Goal: Task Accomplishment & Management: Manage account settings

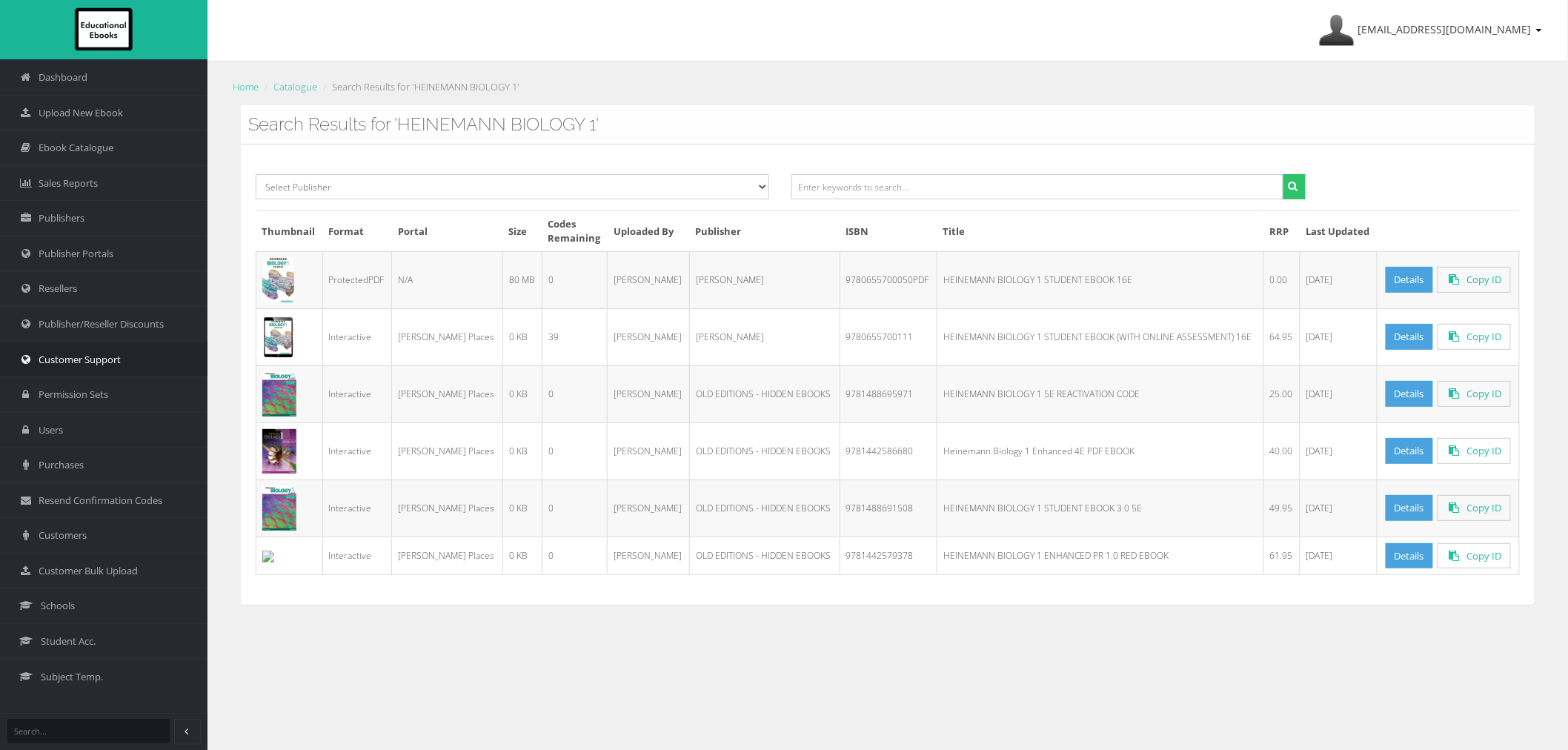
click at [92, 365] on span "Customer Support" at bounding box center [79, 359] width 82 height 14
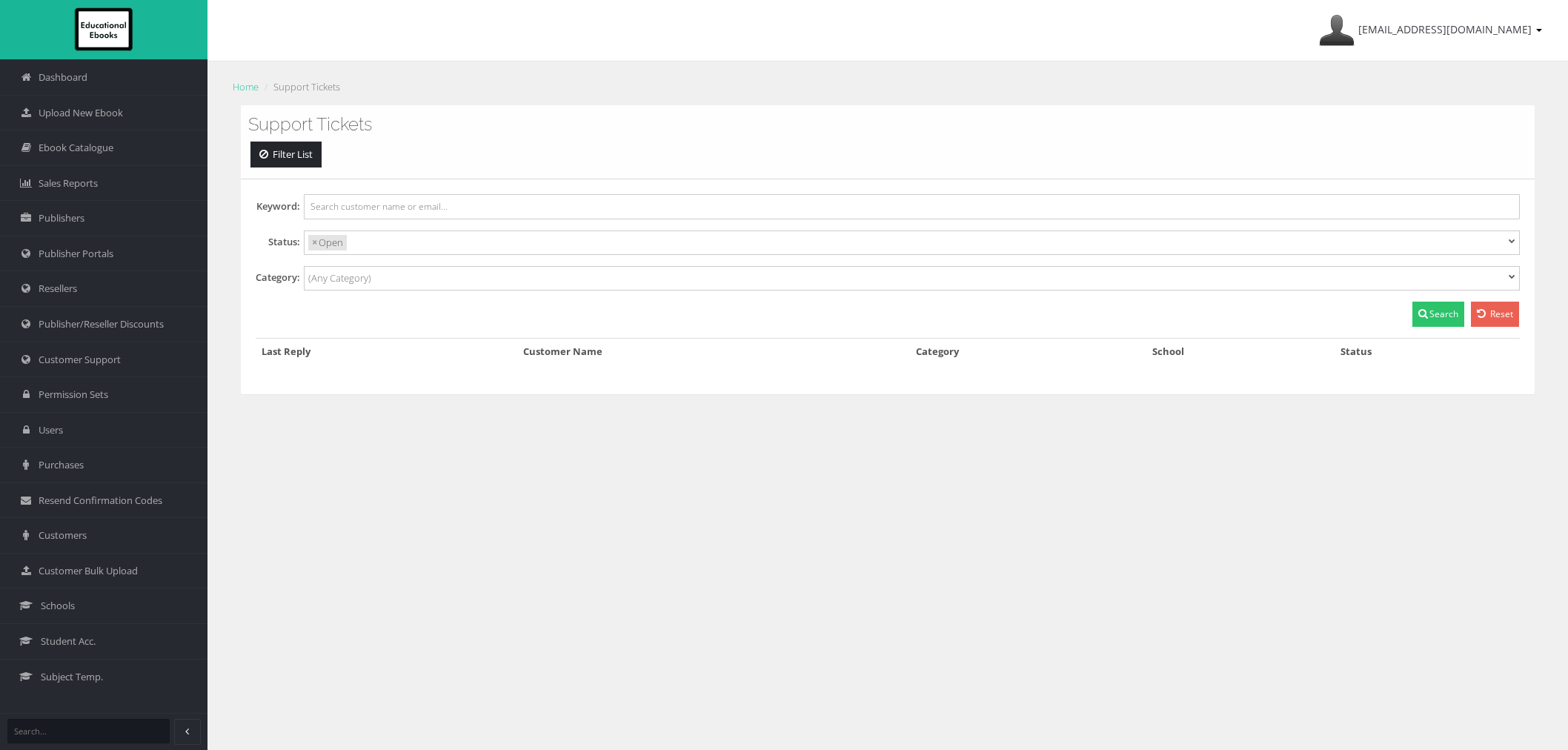
select select
click at [92, 296] on link "Resellers" at bounding box center [103, 289] width 208 height 36
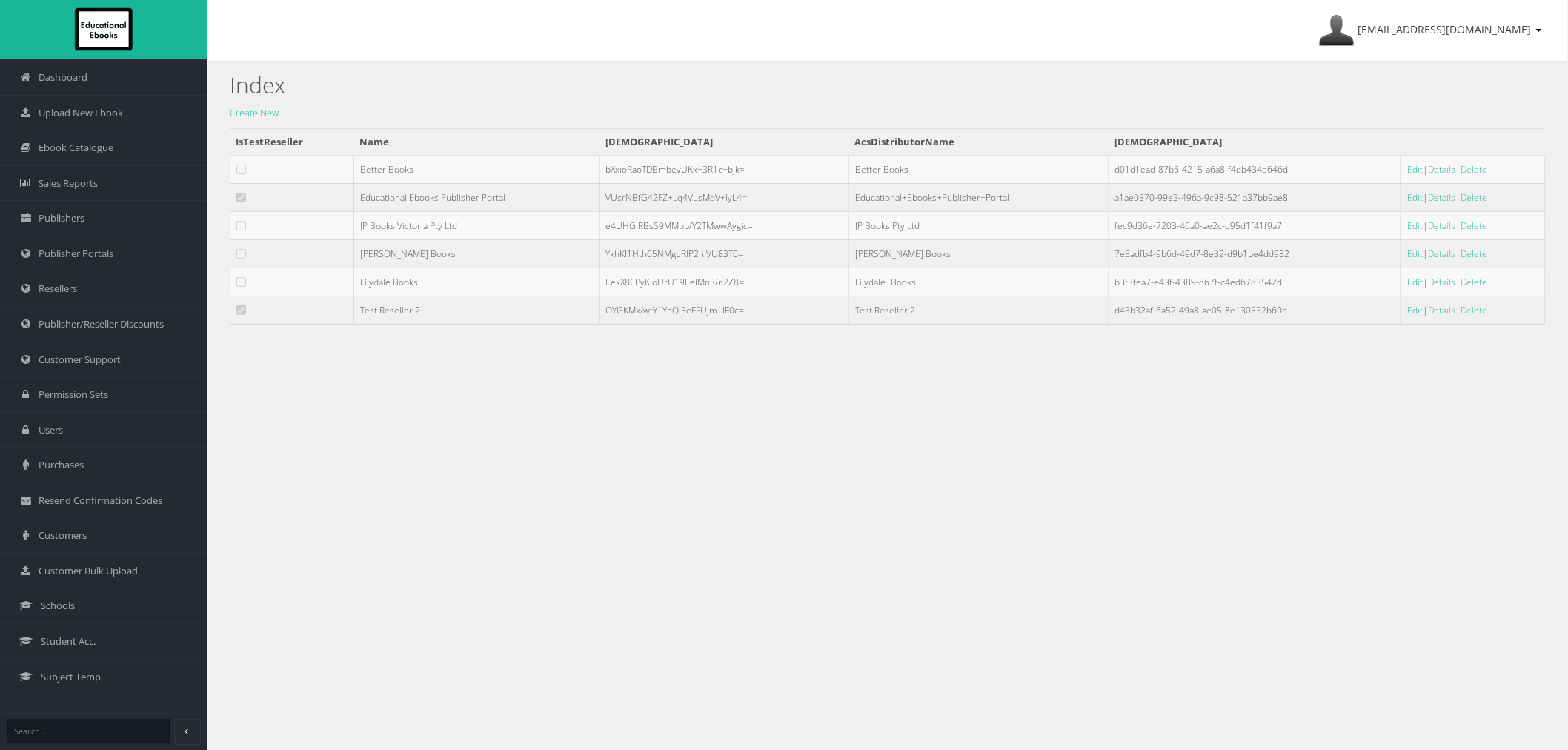
drag, startPoint x: 1397, startPoint y: 281, endPoint x: 1380, endPoint y: 283, distance: 17.1
click at [1407, 282] on link "Edit" at bounding box center [1415, 281] width 16 height 12
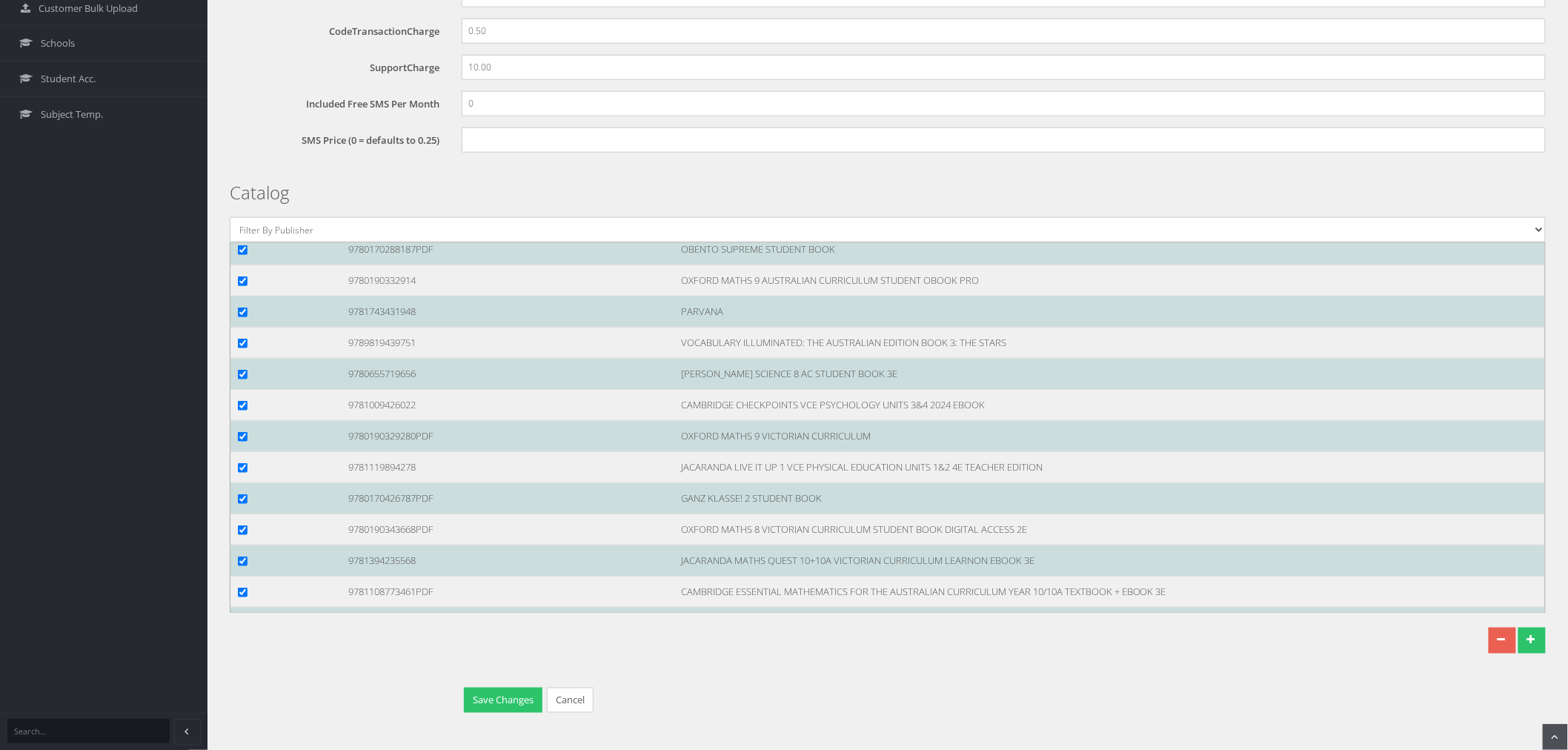
scroll to position [89557, 0]
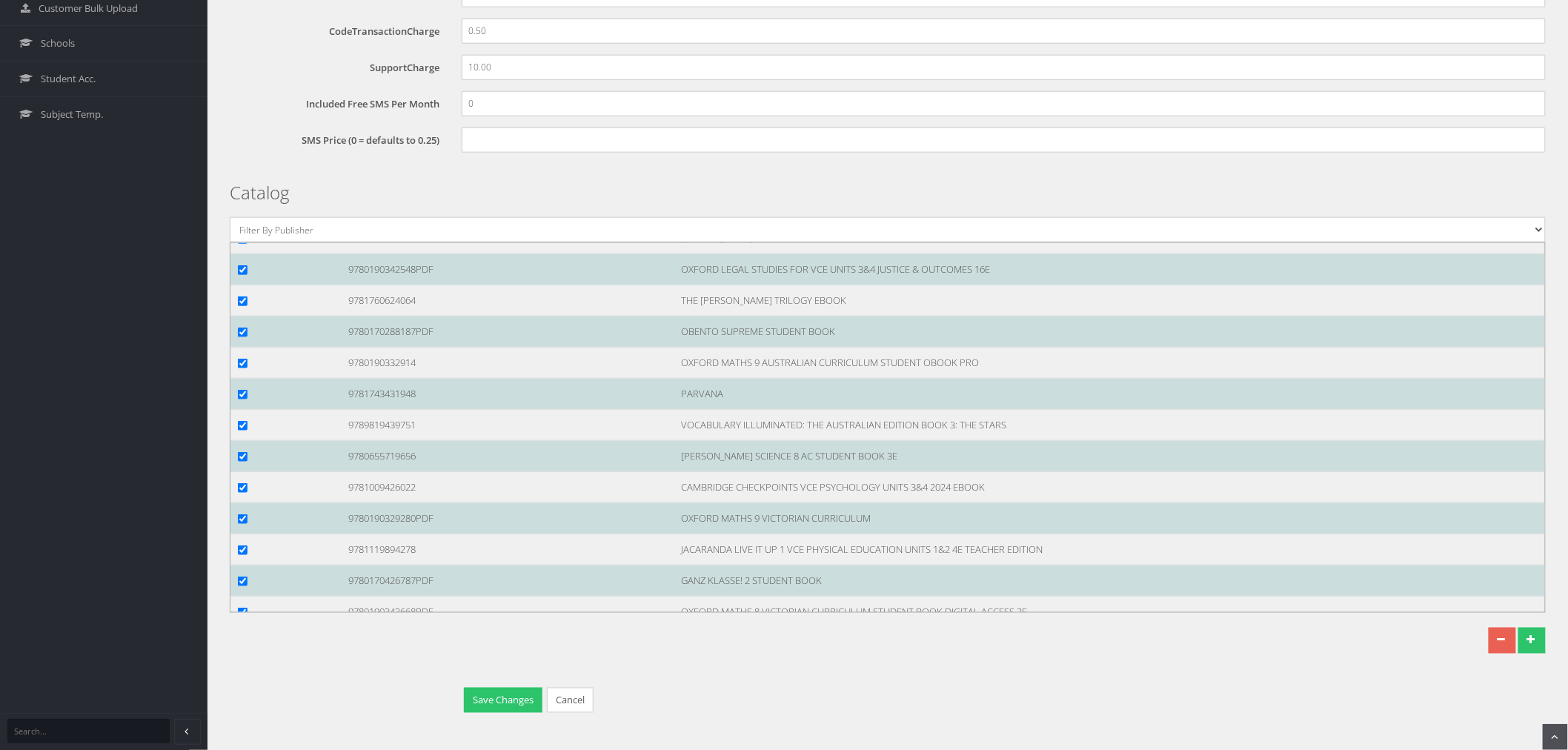
click at [234, 121] on div at bounding box center [281, 114] width 110 height 16
click at [243, 120] on input "checkbox" at bounding box center [243, 115] width 9 height 9
checkbox input "true"
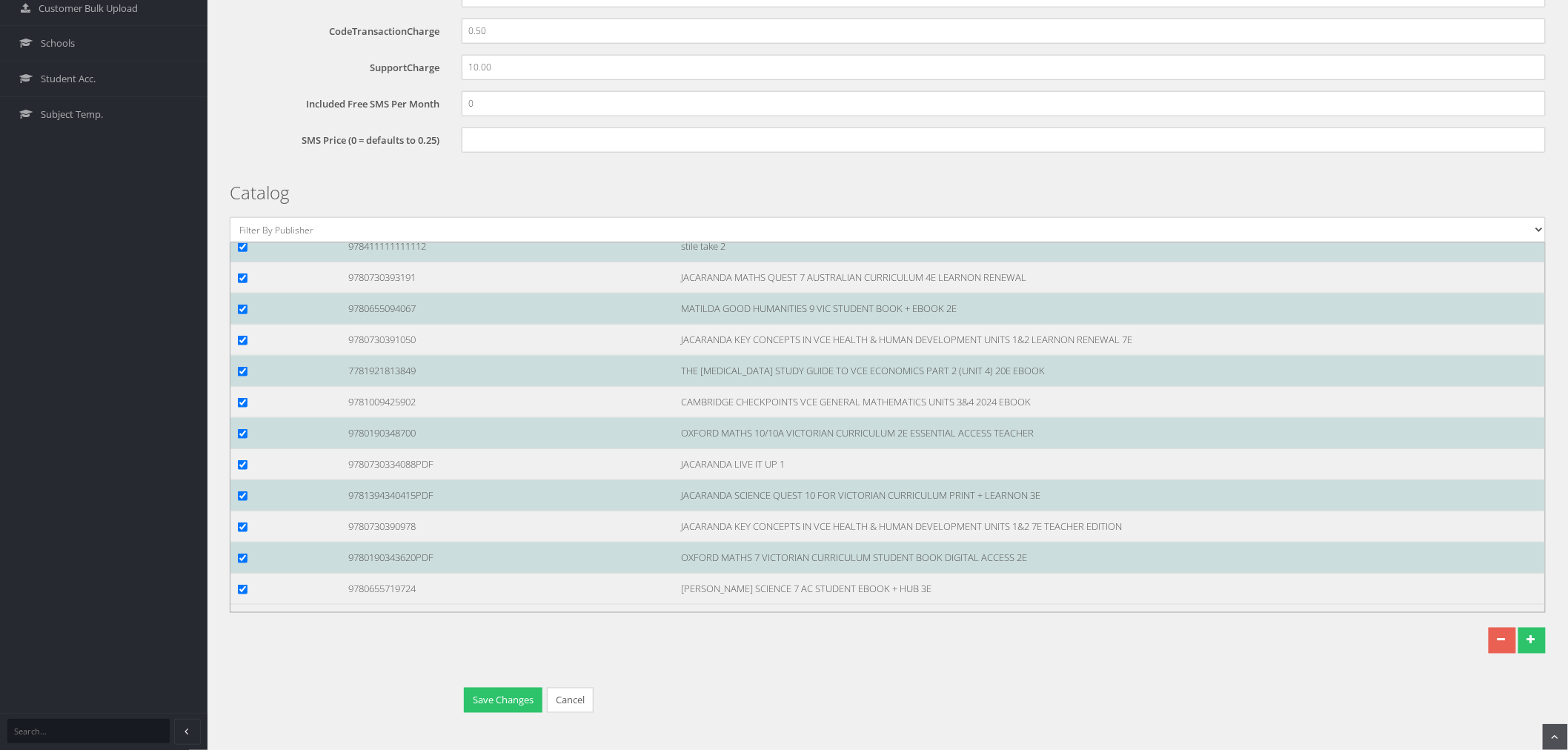
scroll to position [122187, 0]
click at [487, 697] on button "Save Changes" at bounding box center [503, 701] width 79 height 26
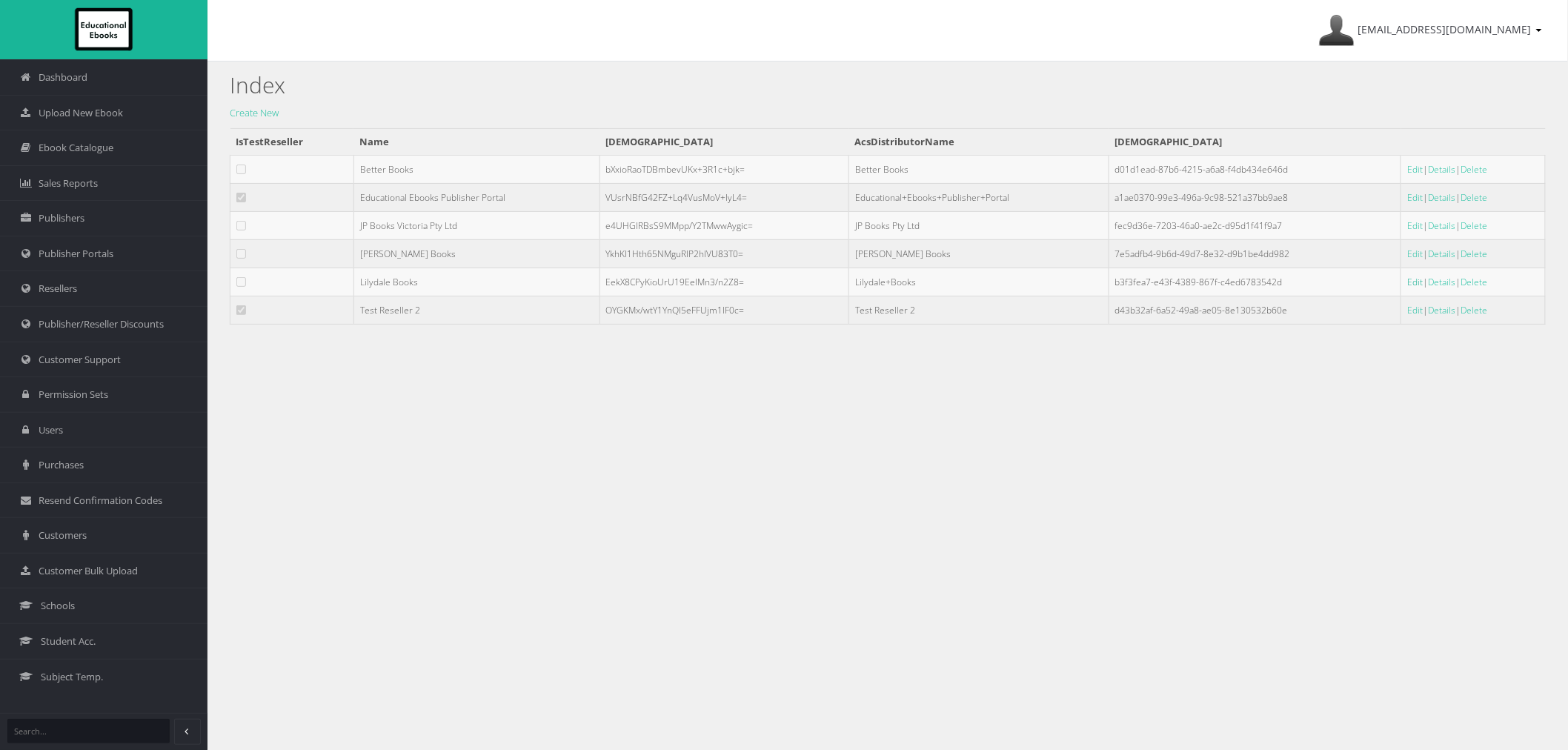
click at [1408, 279] on link "Edit" at bounding box center [1415, 281] width 16 height 12
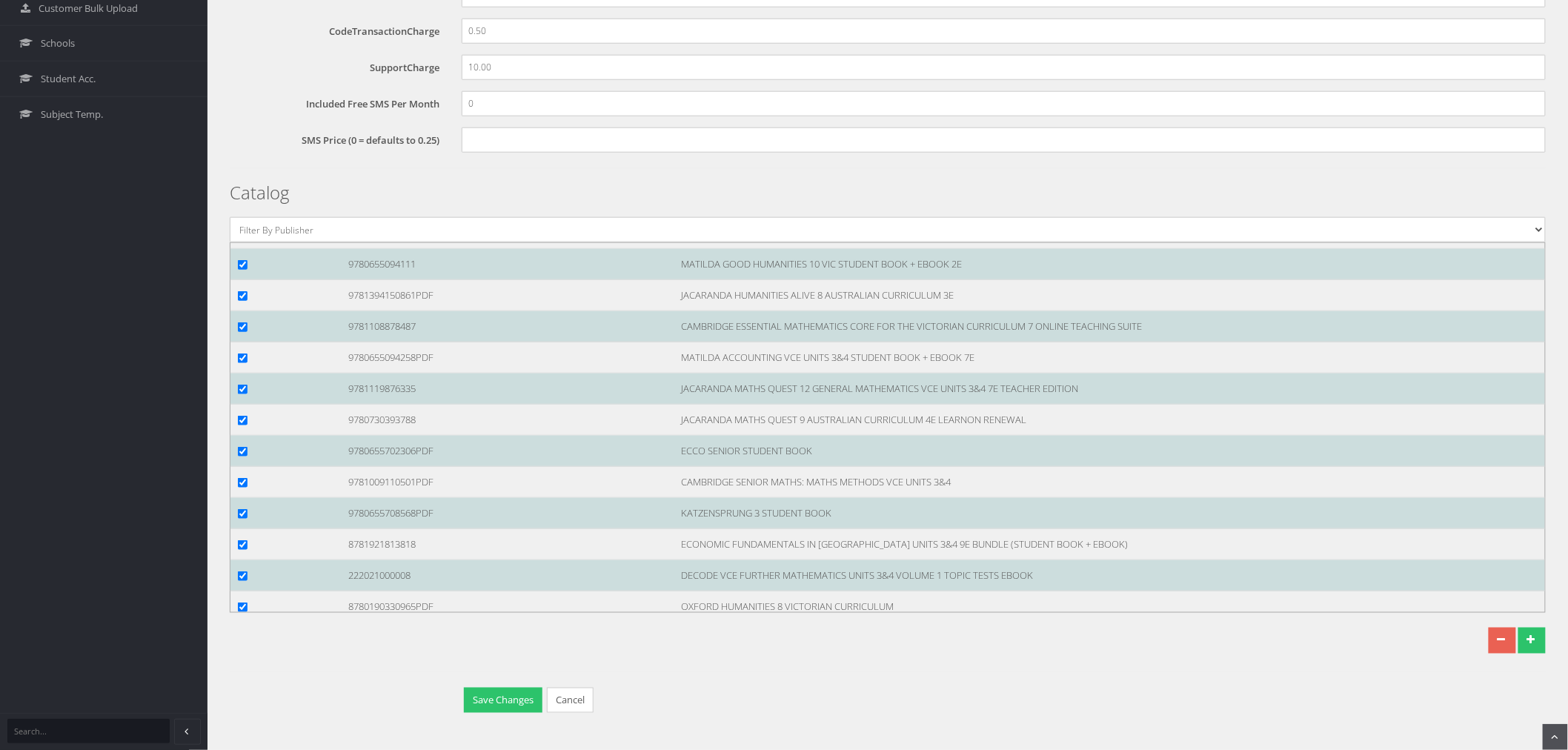
scroll to position [122187, 0]
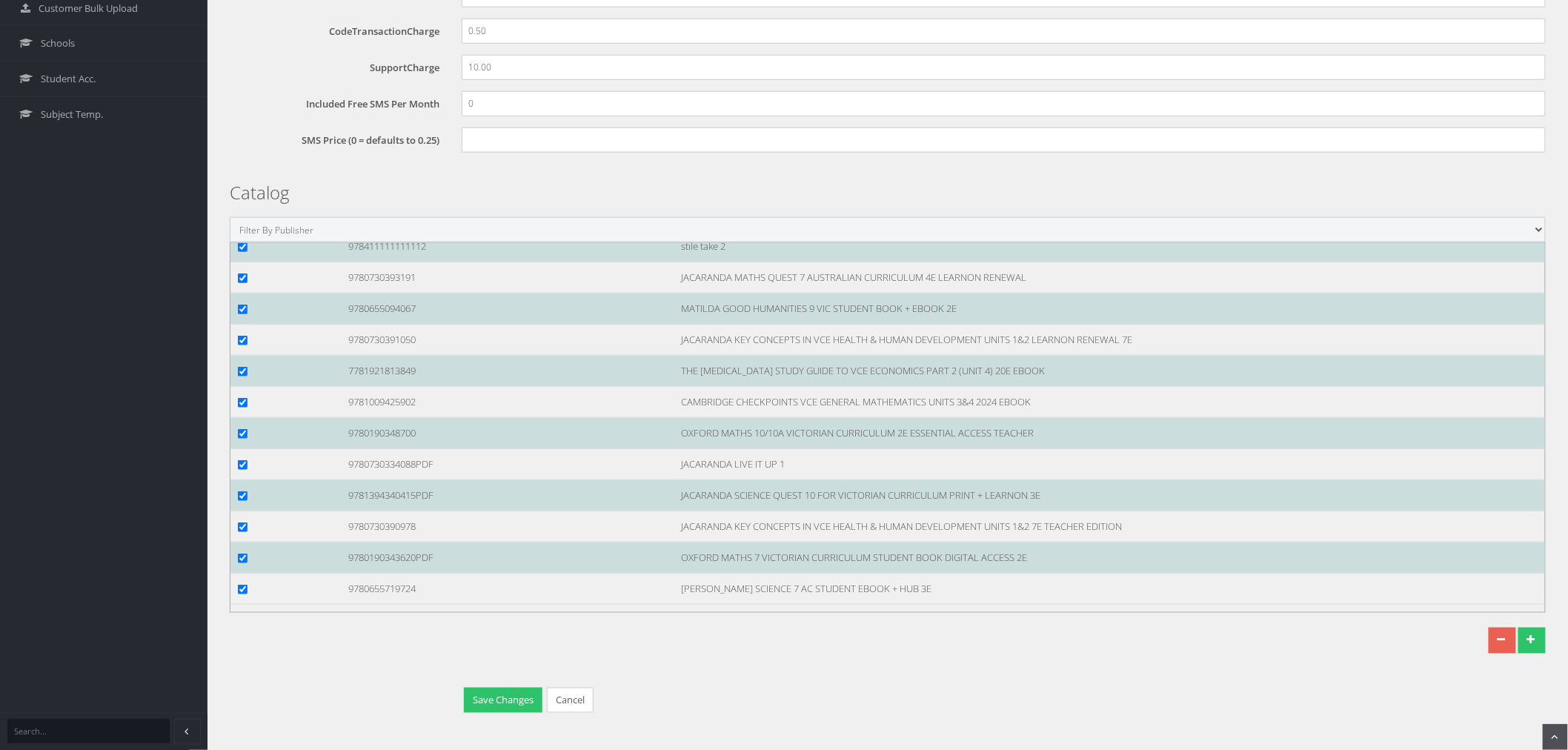
click at [452, 225] on select "Filter By Publisher Resources for English Academic Learning (REAL) ATAR Notes S…" at bounding box center [887, 230] width 1316 height 25
select select "b3af0fdc-874e-e411-817c-00155d7a4405"
click at [230, 243] on select "Filter By Publisher Resources for English Academic Learning (REAL) ATAR Notes S…" at bounding box center [887, 230] width 1316 height 25
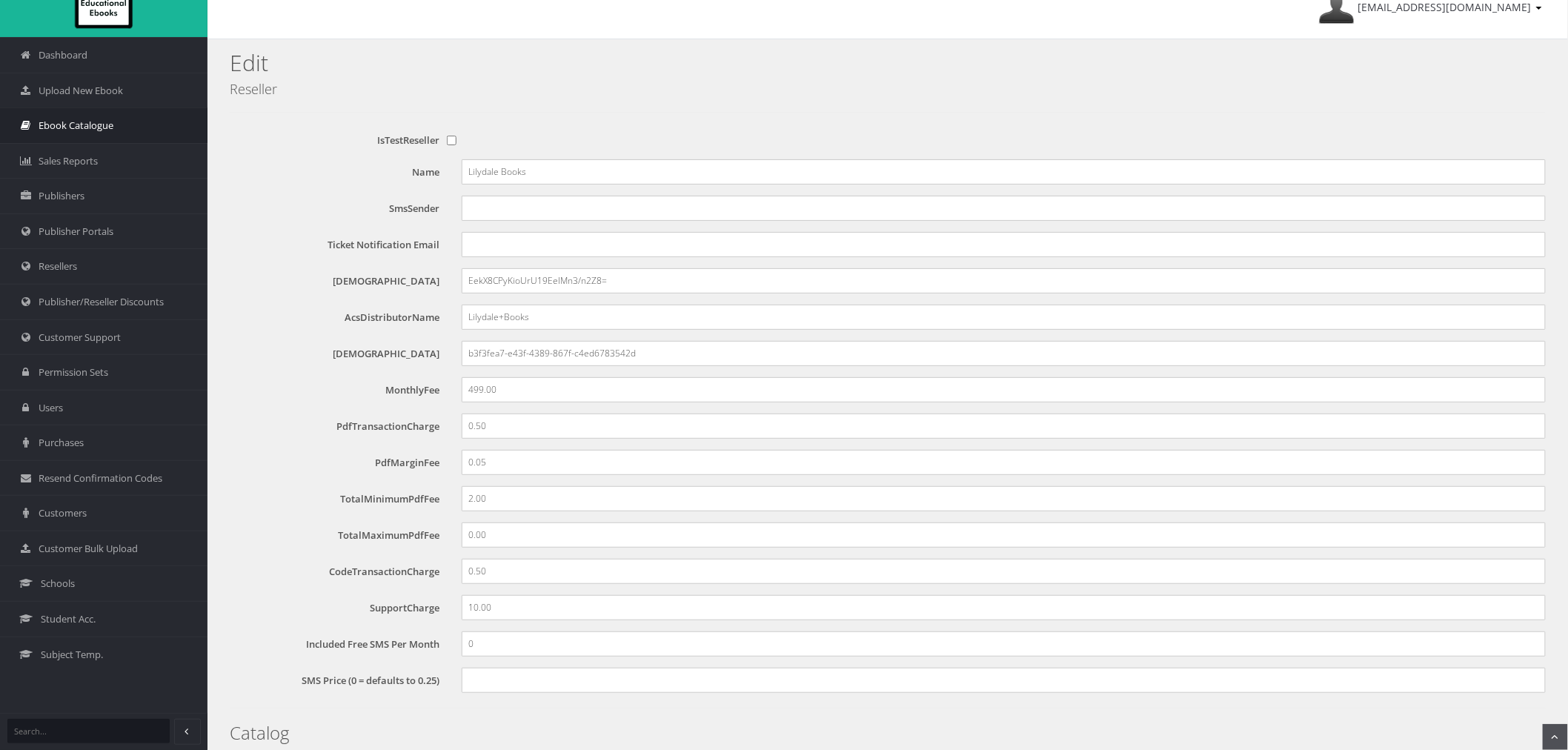
scroll to position [0, 0]
